Goal: Navigation & Orientation: Find specific page/section

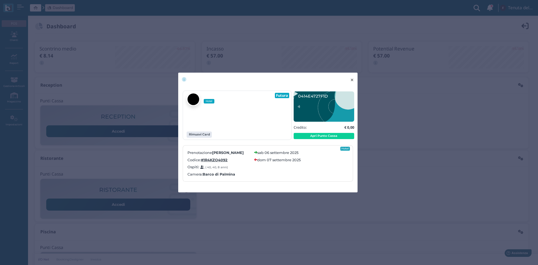
click at [355, 79] on button "× close" at bounding box center [352, 80] width 11 height 14
click at [354, 79] on span "×" at bounding box center [352, 79] width 4 height 7
click at [354, 77] on span "×" at bounding box center [352, 79] width 4 height 7
click at [352, 79] on span "×" at bounding box center [352, 79] width 4 height 7
click at [350, 80] on span "×" at bounding box center [352, 79] width 4 height 7
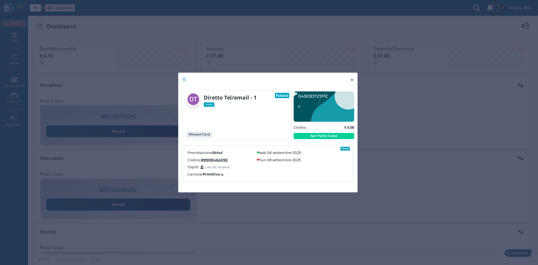
click at [353, 79] on span "×" at bounding box center [352, 79] width 4 height 7
click at [351, 81] on span "×" at bounding box center [352, 79] width 4 height 7
click at [351, 77] on span "×" at bounding box center [352, 79] width 4 height 7
click at [352, 78] on span "×" at bounding box center [352, 79] width 4 height 7
click at [355, 80] on button "× close" at bounding box center [352, 80] width 11 height 14
